Goal: Transaction & Acquisition: Book appointment/travel/reservation

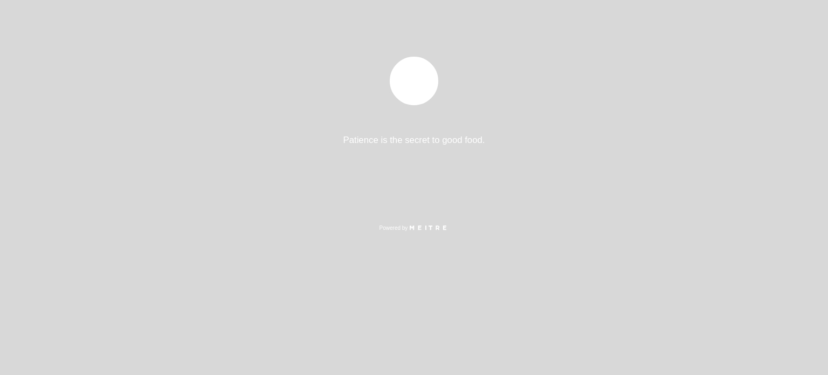
select select "es"
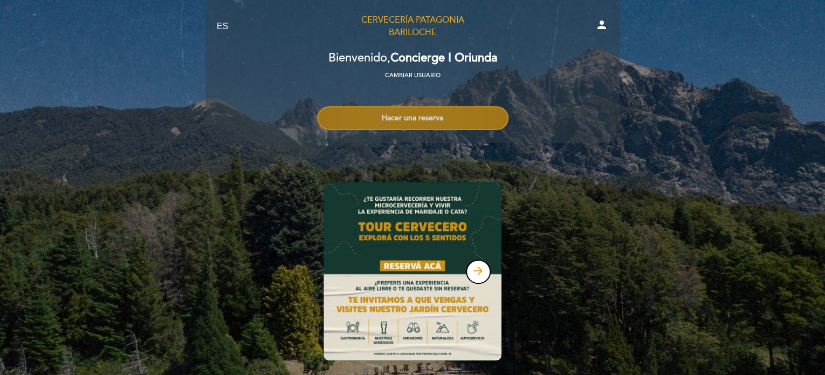
click at [410, 120] on button "Hacer una reserva" at bounding box center [412, 118] width 191 height 24
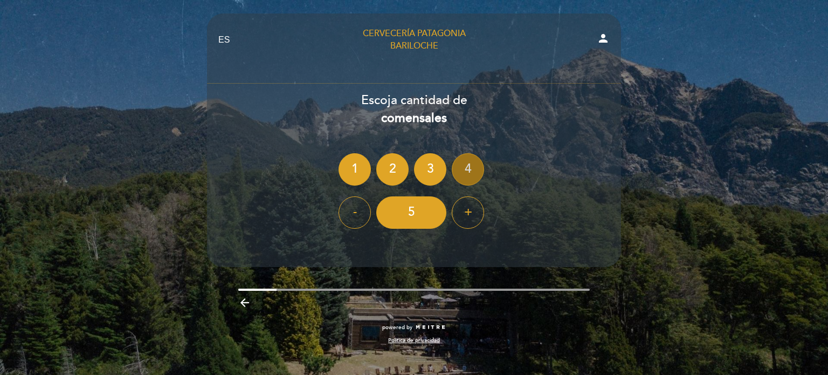
click at [458, 168] on div "4" at bounding box center [468, 169] width 32 height 32
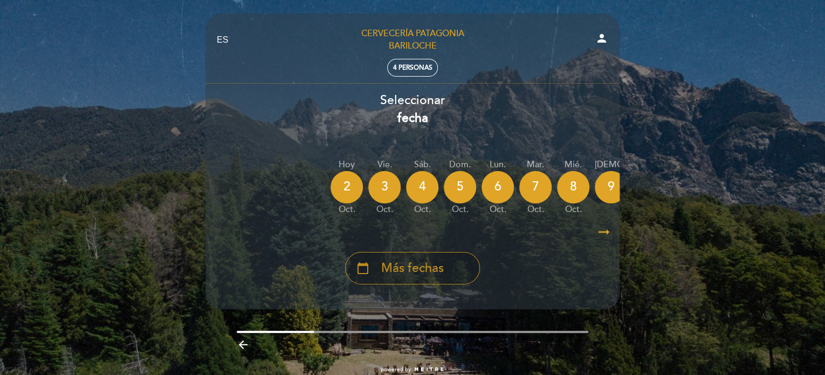
click at [447, 271] on div "calendar_today Más fechas" at bounding box center [412, 268] width 135 height 32
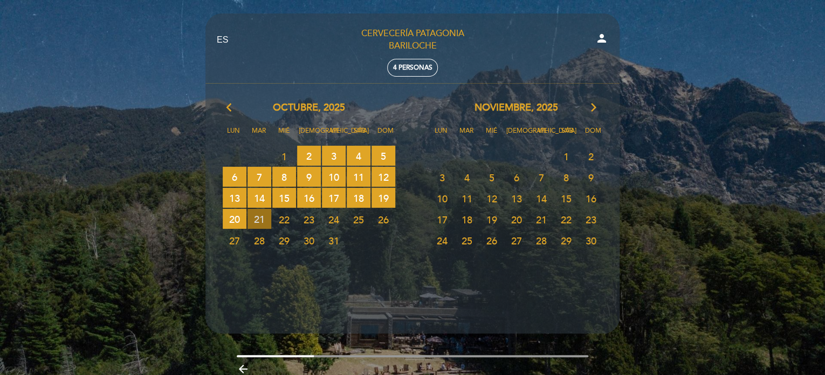
click at [256, 216] on span "21 RESERVAS DISPONIBLES" at bounding box center [260, 219] width 24 height 20
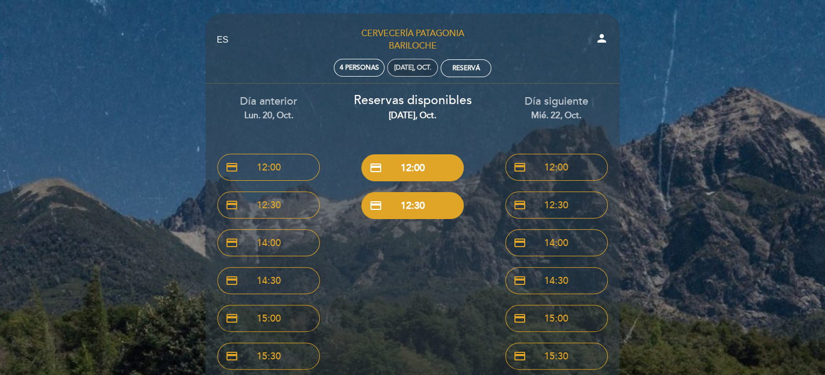
click at [408, 72] on div "[DATE], oct." at bounding box center [412, 68] width 51 height 18
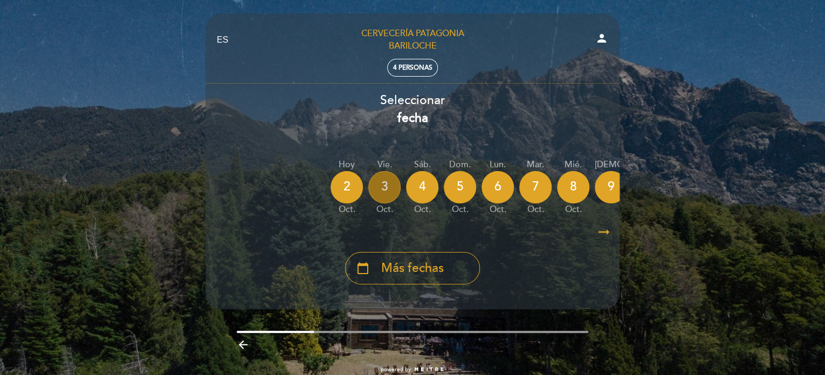
click at [383, 191] on div "3" at bounding box center [384, 187] width 32 height 32
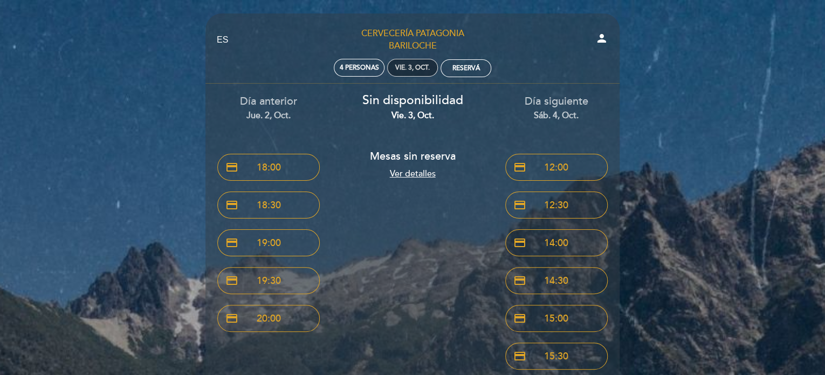
click at [406, 72] on div "vie. 3, oct." at bounding box center [412, 68] width 51 height 18
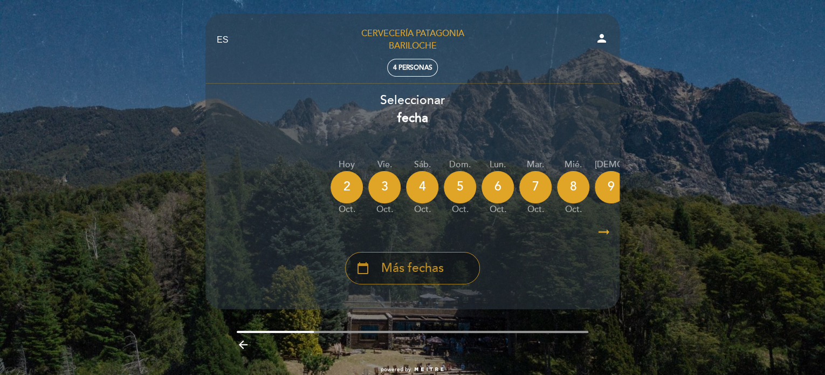
click at [425, 256] on div "calendar_today Más fechas" at bounding box center [412, 268] width 135 height 32
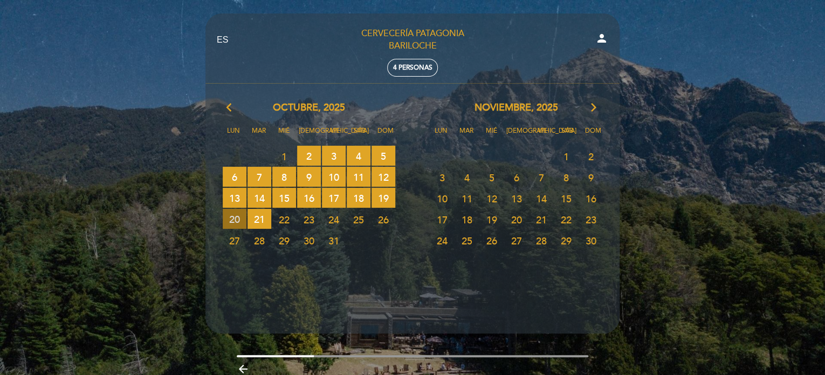
click at [238, 217] on span "20 RESERVAS DISPONIBLES" at bounding box center [235, 219] width 24 height 20
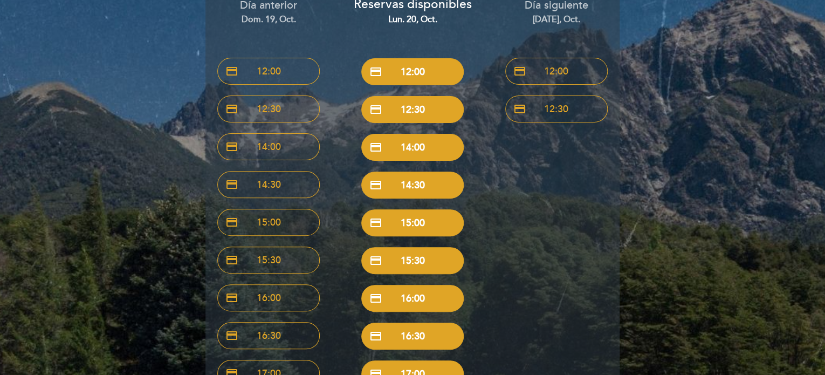
scroll to position [97, 0]
